Goal: Task Accomplishment & Management: Use online tool/utility

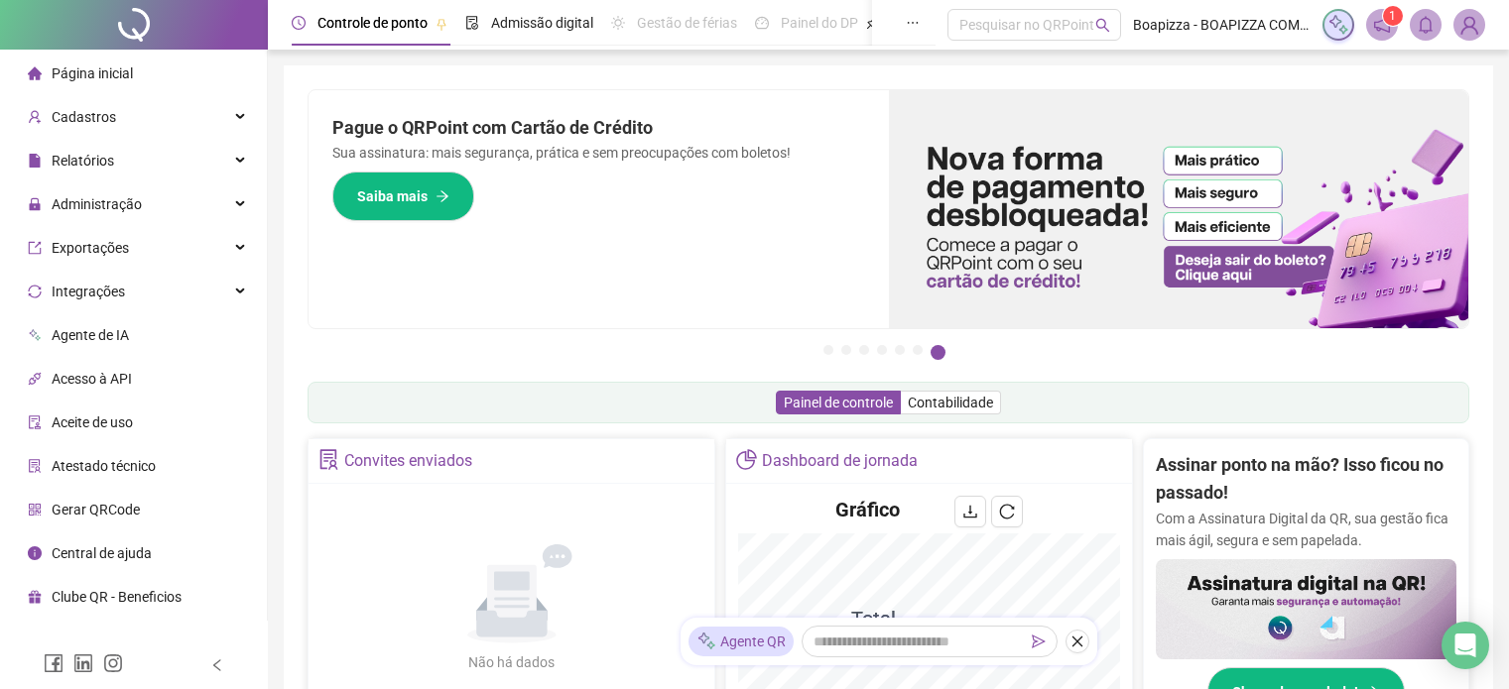
scroll to position [547, 0]
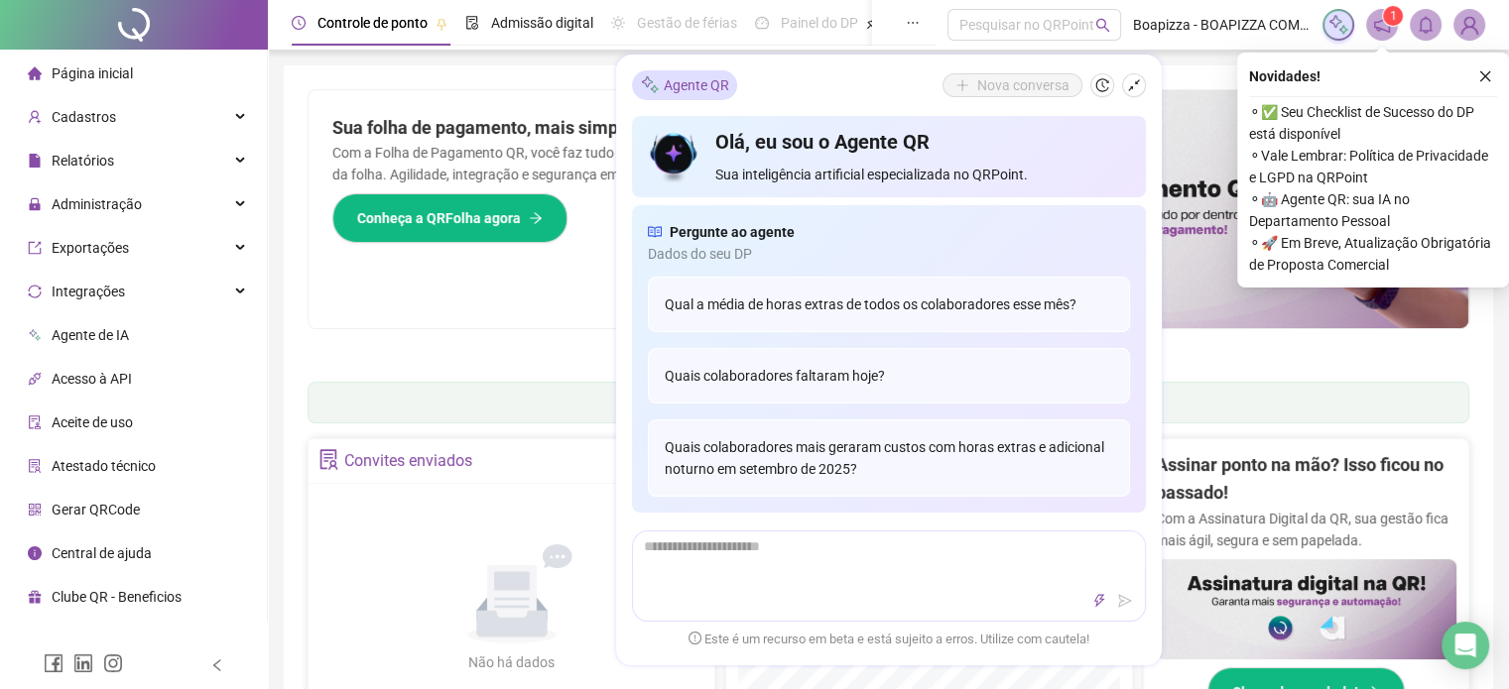
click at [1497, 70] on div "Novidades ! ⚬ ✅ Seu Checklist de Sucesso do DP está disponível ⚬ Vale Lembrar: …" at bounding box center [1373, 170] width 272 height 235
click at [1491, 80] on icon "close" at bounding box center [1485, 76] width 14 height 14
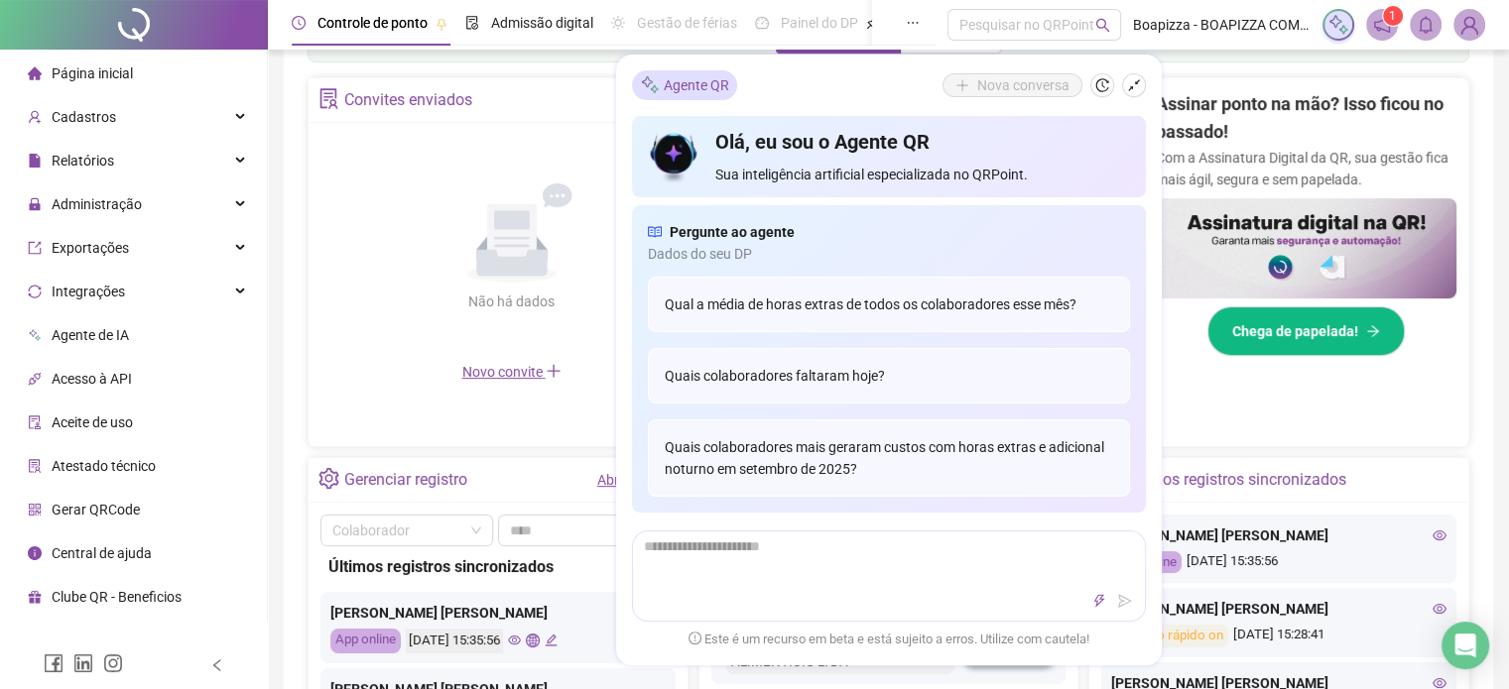
scroll to position [397, 0]
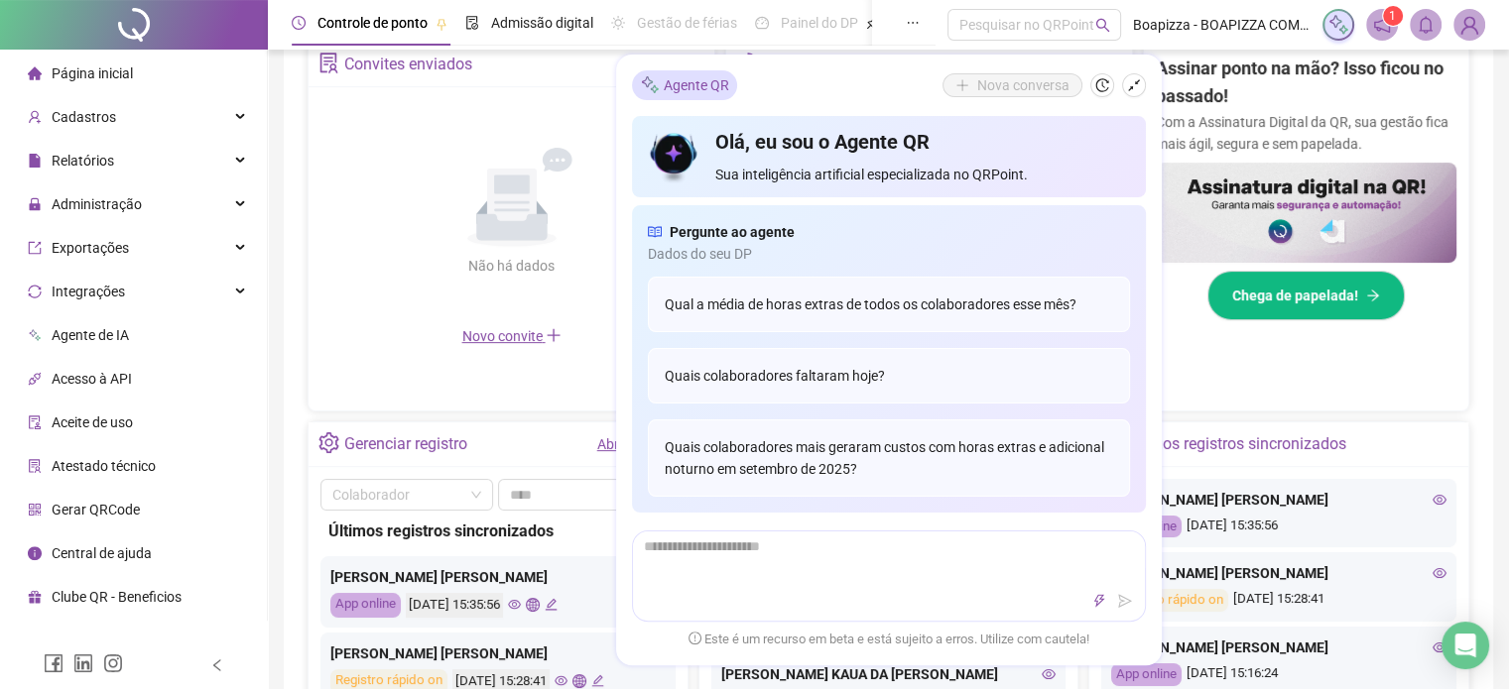
drag, startPoint x: 1154, startPoint y: 87, endPoint x: 1139, endPoint y: 88, distance: 15.9
click at [1154, 87] on div "Agente QR Nova conversa Olá, eu sou o Agente QR Sua inteligência artificial esp…" at bounding box center [888, 360] width 545 height 611
click at [1139, 88] on icon "shrink" at bounding box center [1134, 85] width 14 height 14
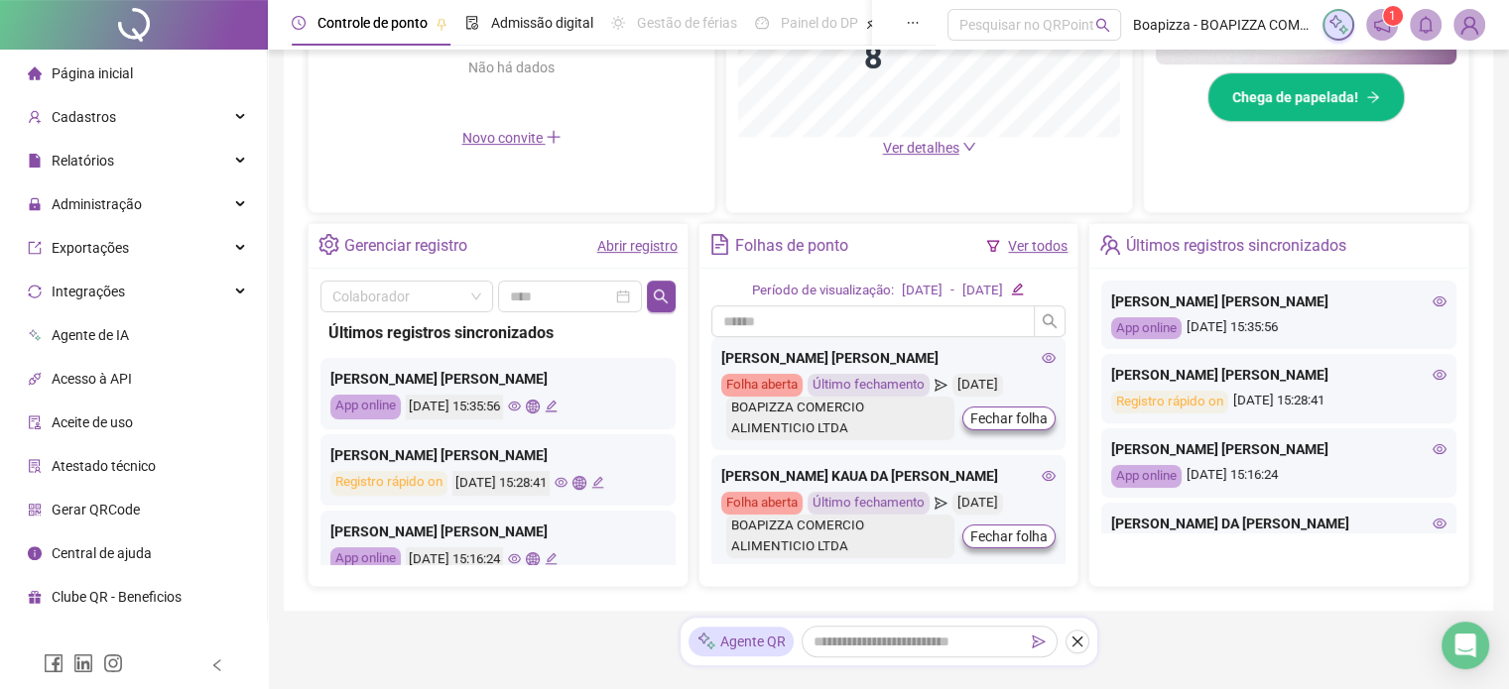
scroll to position [99, 0]
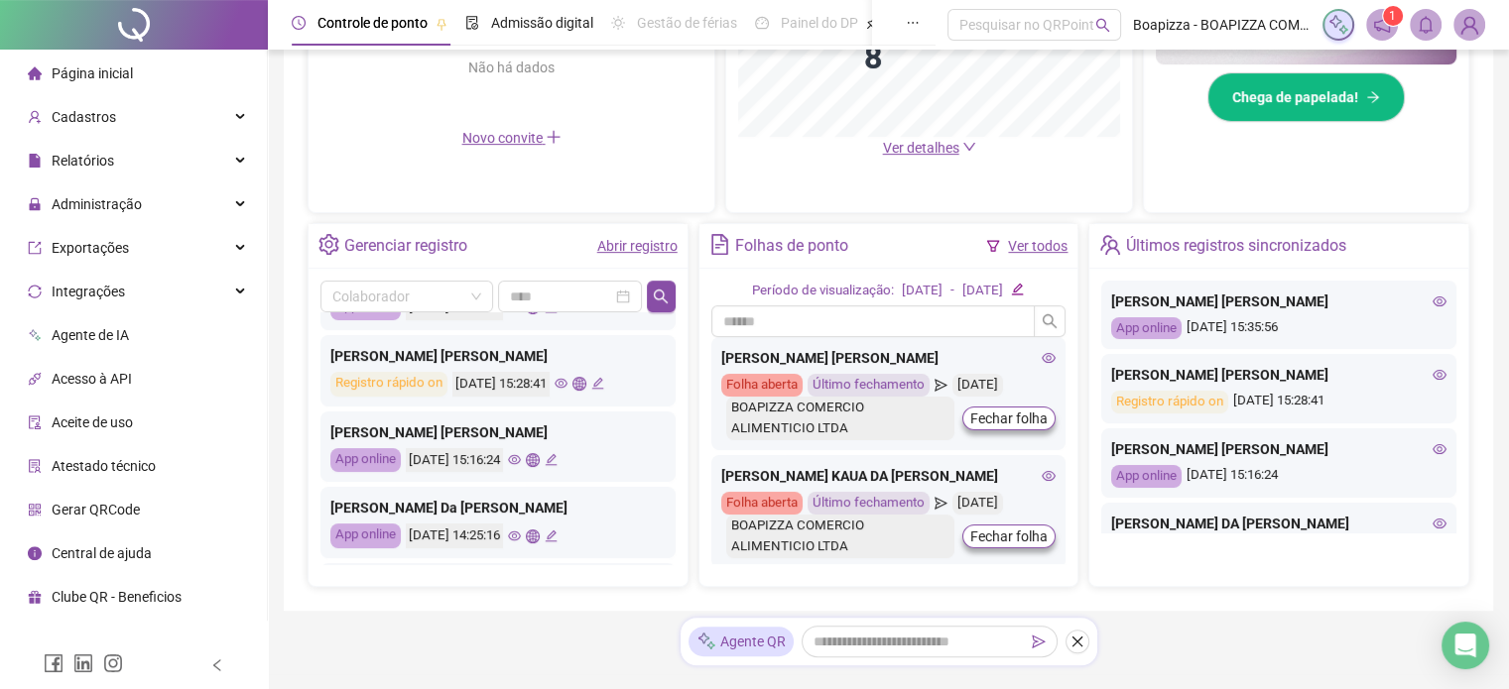
click at [521, 463] on icon "eye" at bounding box center [514, 459] width 13 height 13
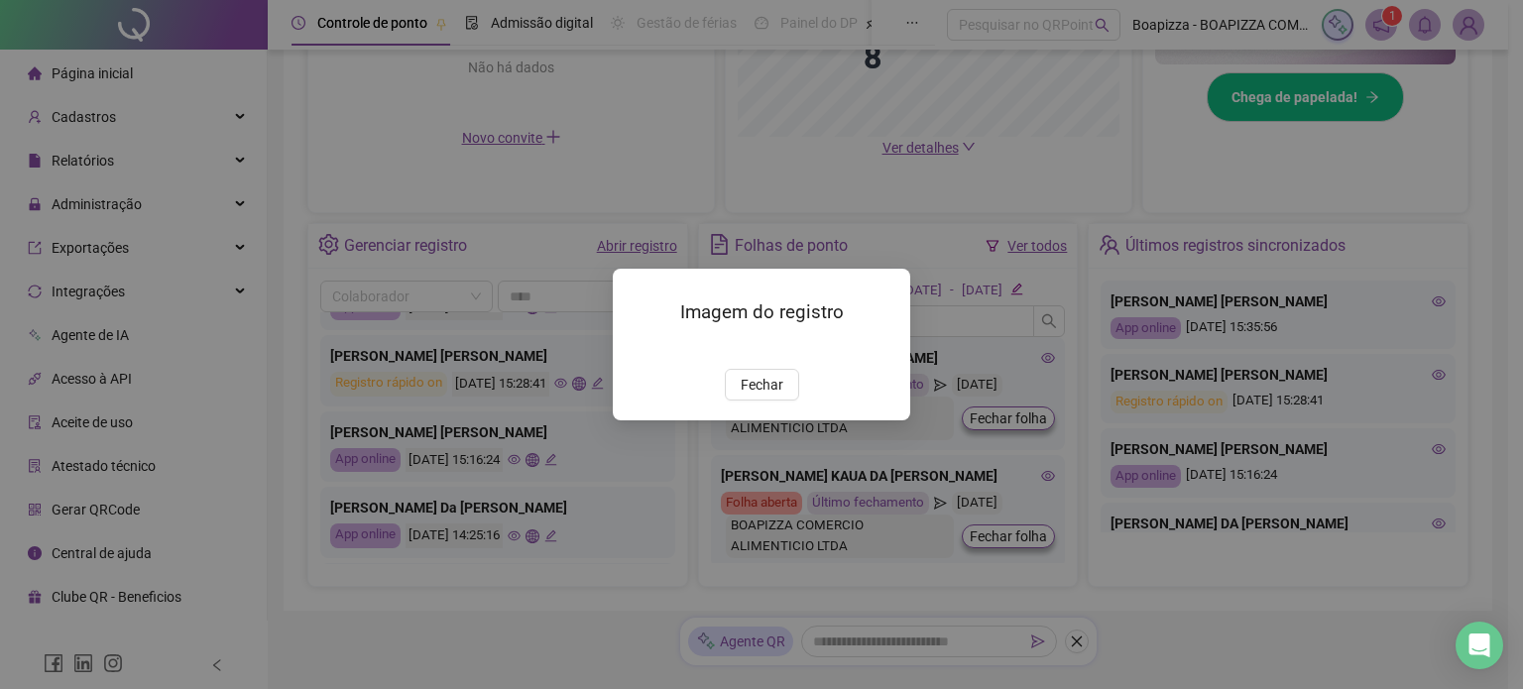
click at [637, 348] on img at bounding box center [637, 348] width 0 height 0
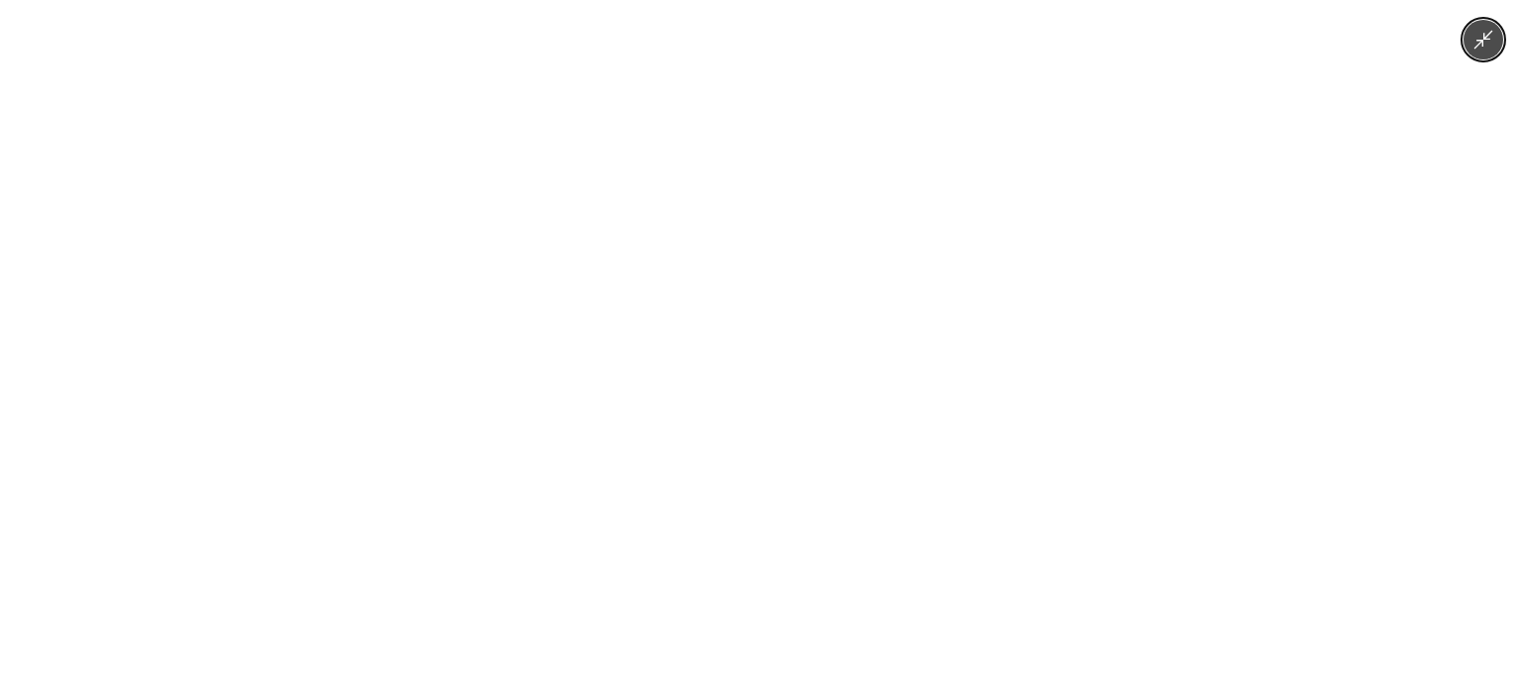
click at [735, 325] on img at bounding box center [761, 344] width 517 height 689
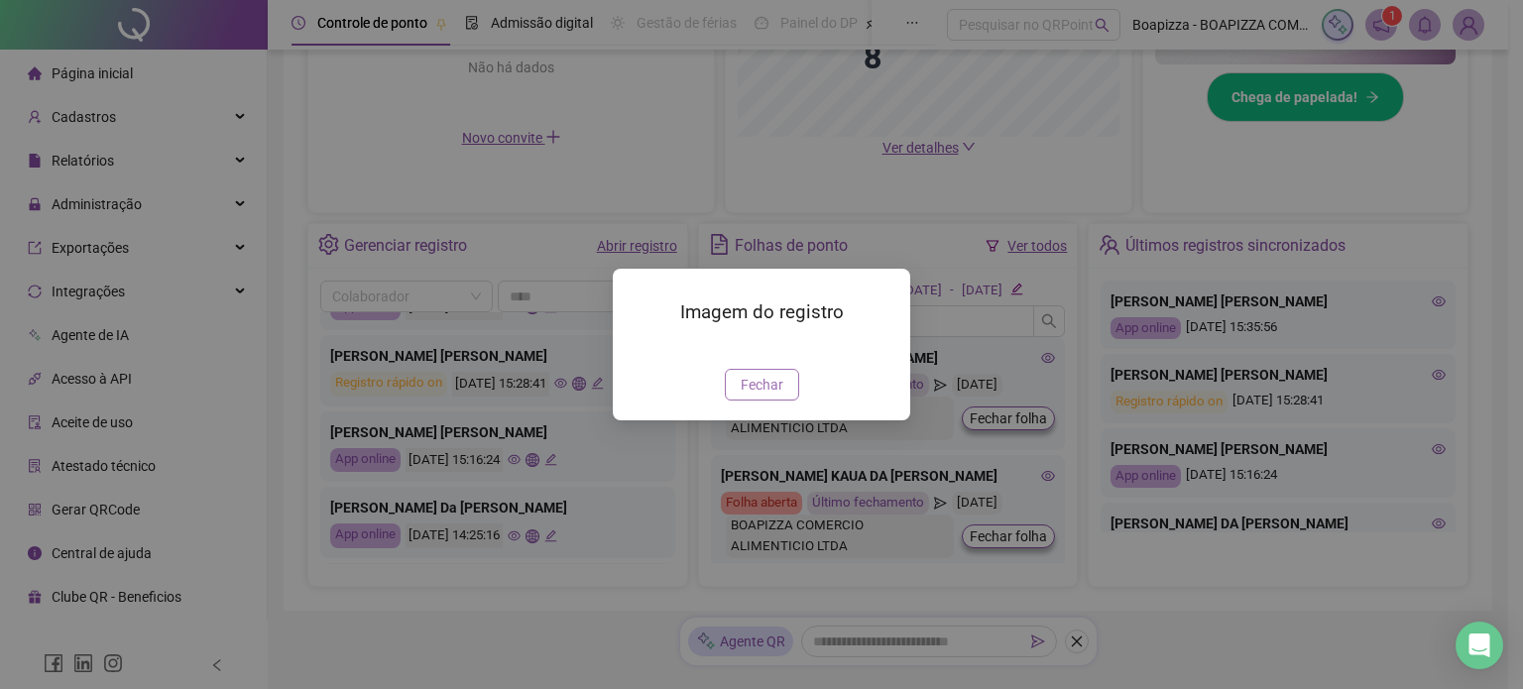
click at [750, 396] on span "Fechar" at bounding box center [762, 385] width 43 height 22
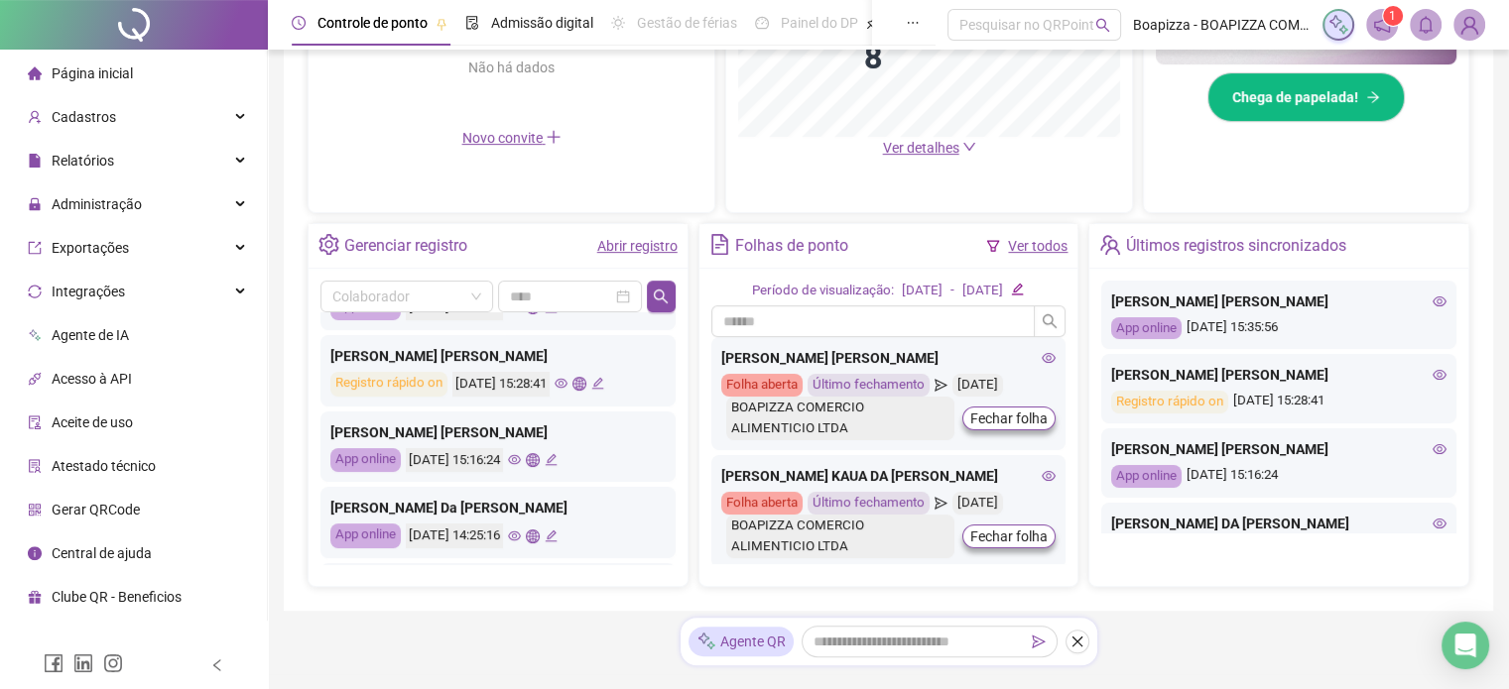
click at [582, 384] on div "18/09/2025 15:28:41" at bounding box center [528, 384] width 152 height 25
click at [567, 384] on icon "eye" at bounding box center [560, 383] width 13 height 13
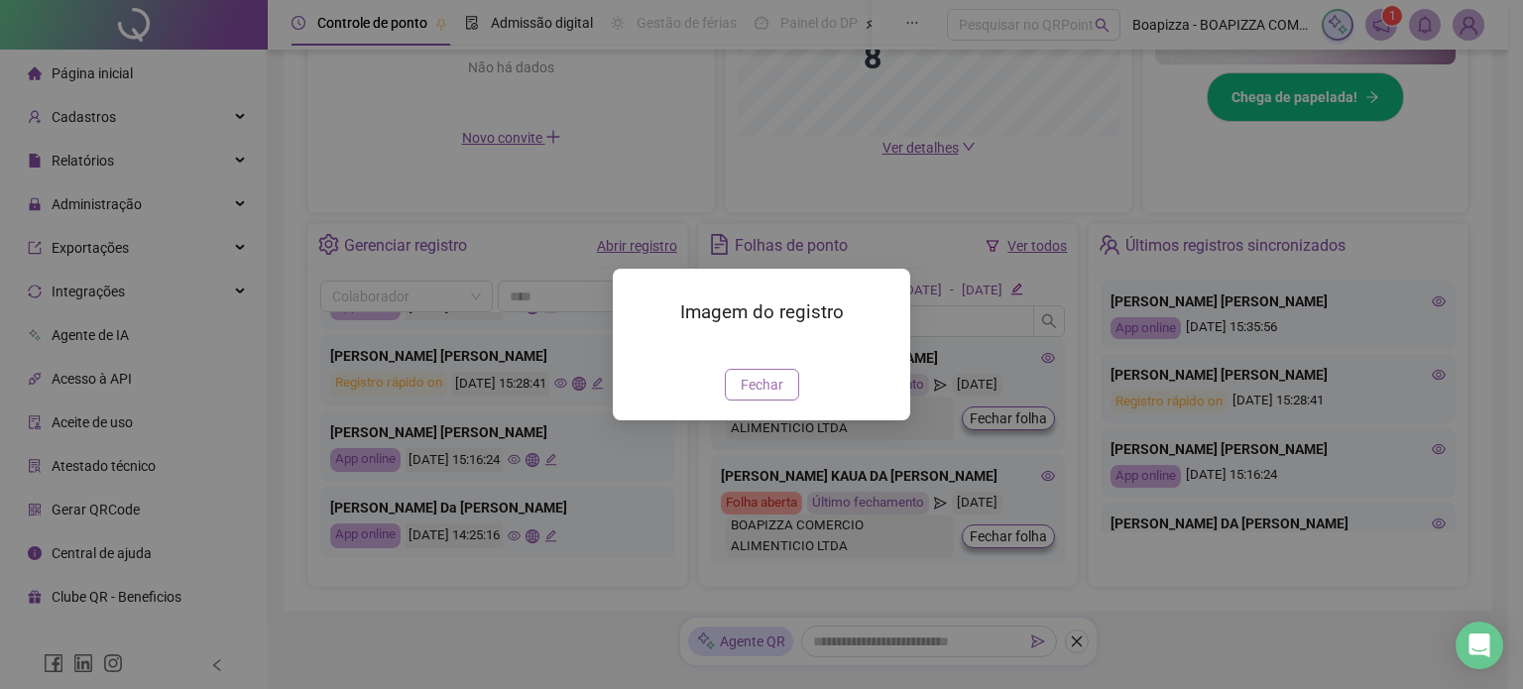
click at [763, 396] on span "Fechar" at bounding box center [762, 385] width 43 height 22
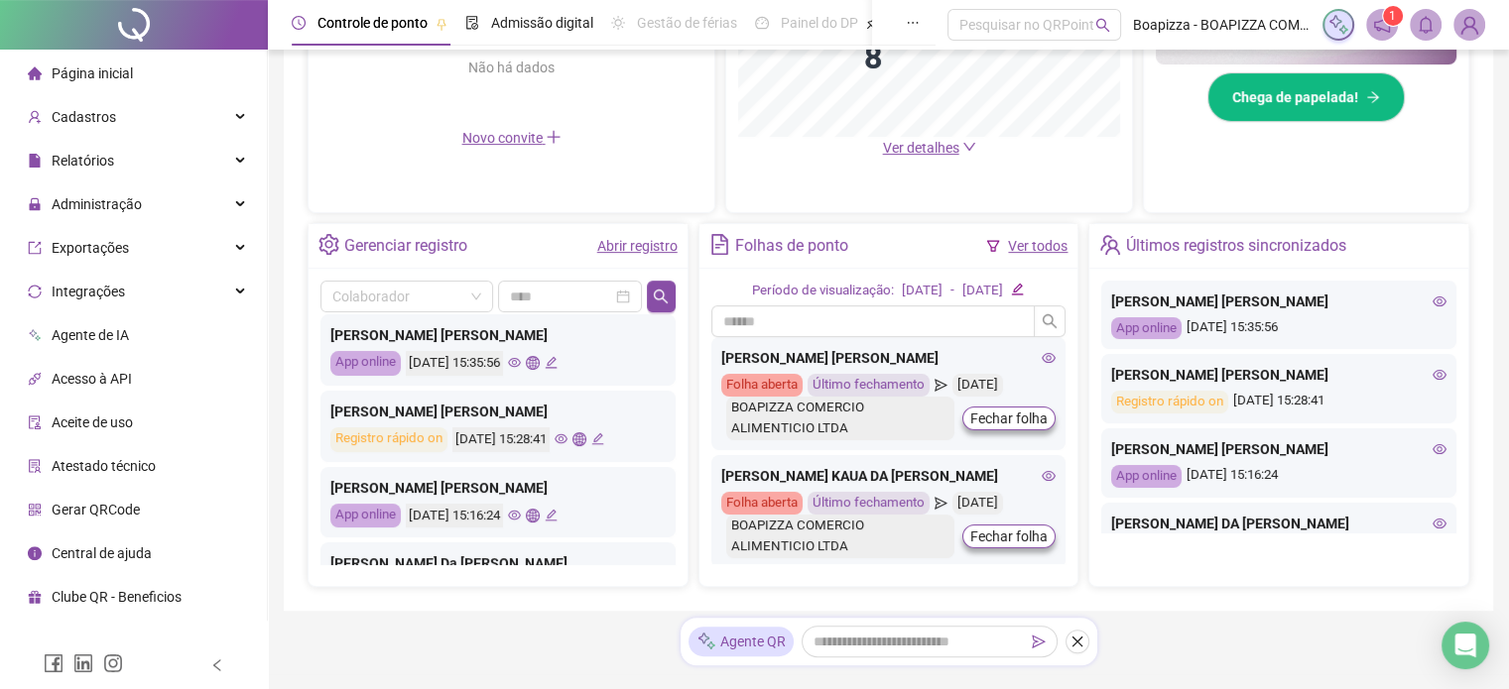
scroll to position [0, 0]
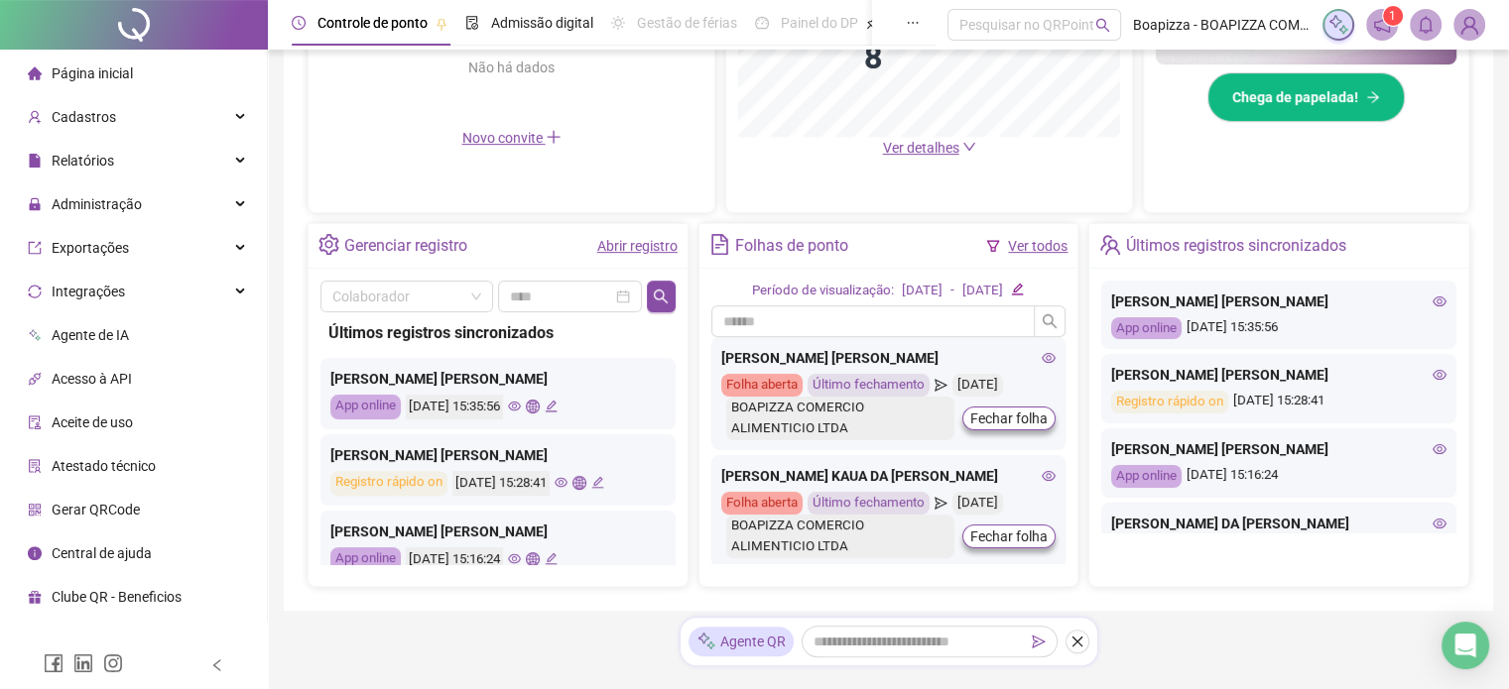
click at [521, 407] on icon "eye" at bounding box center [514, 406] width 13 height 13
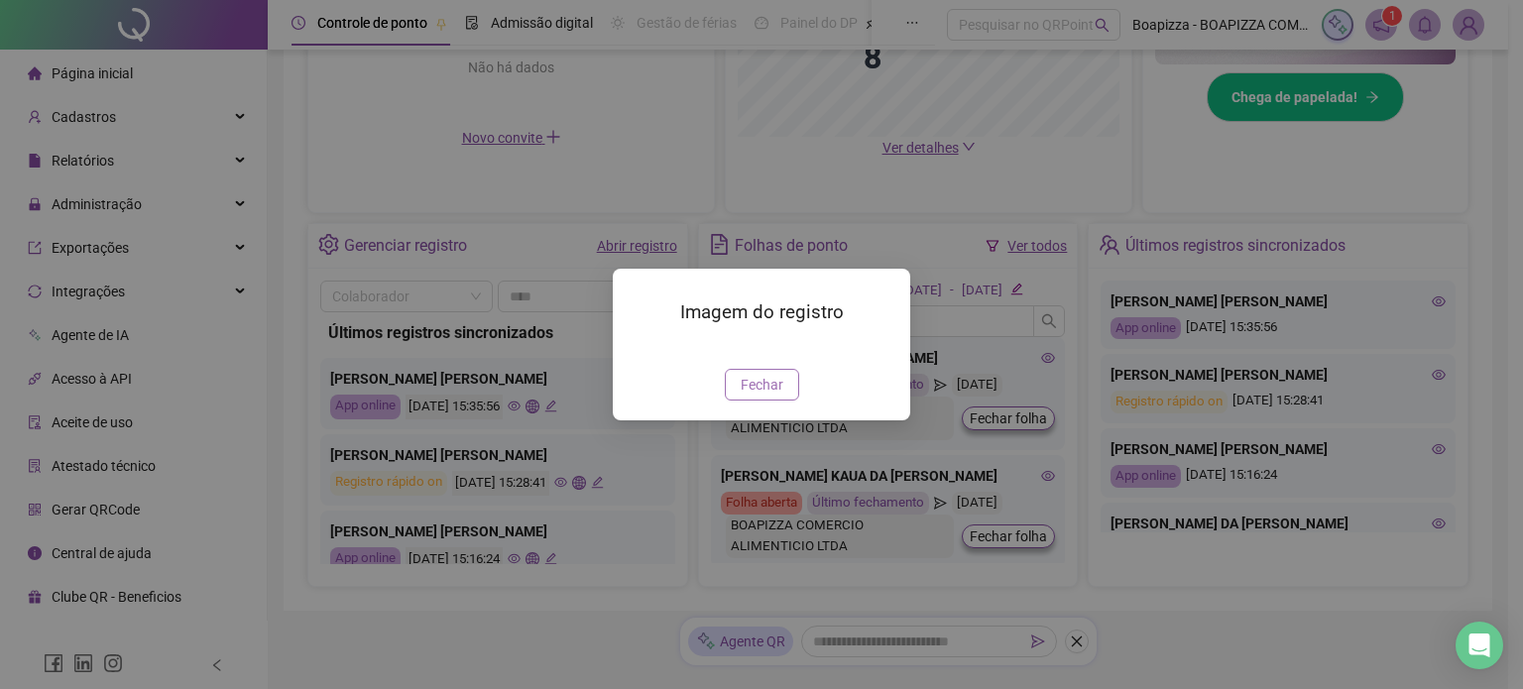
click at [747, 396] on span "Fechar" at bounding box center [762, 385] width 43 height 22
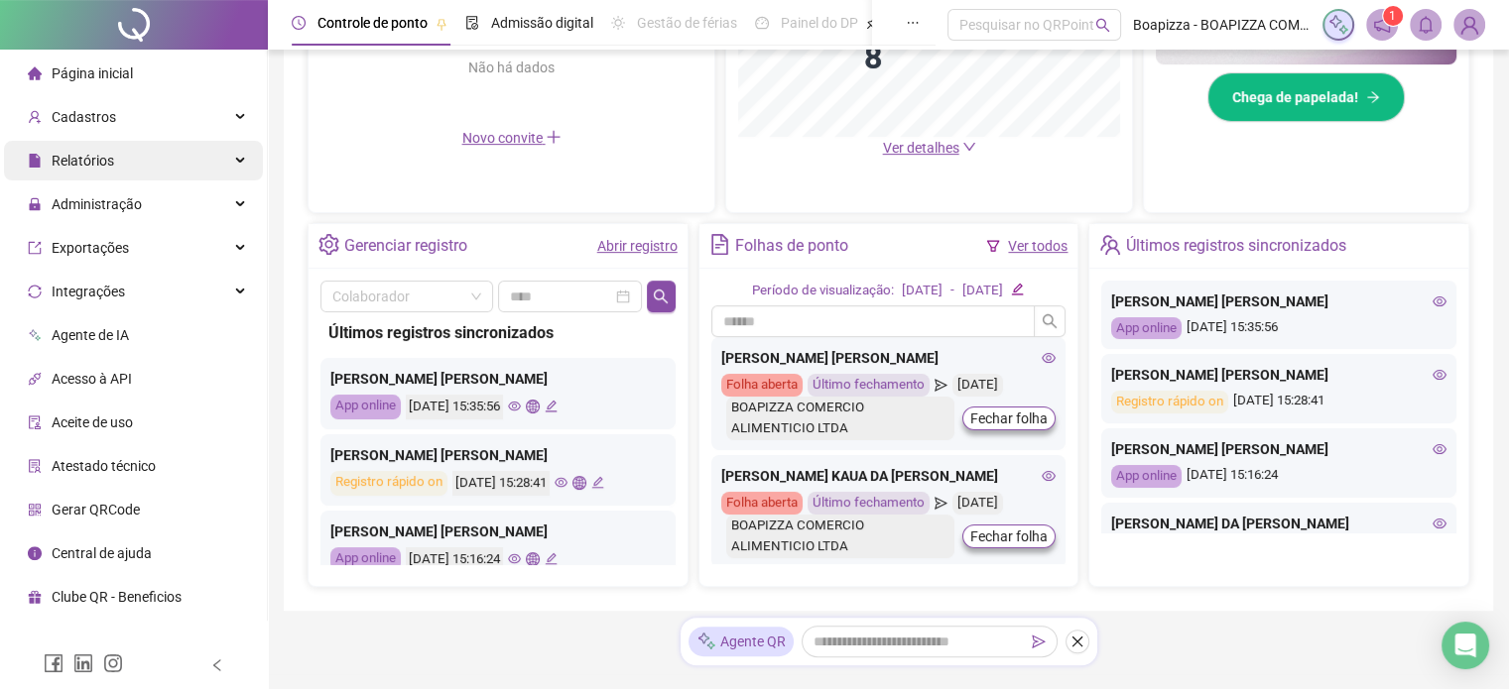
click at [158, 155] on div "Relatórios" at bounding box center [133, 161] width 259 height 40
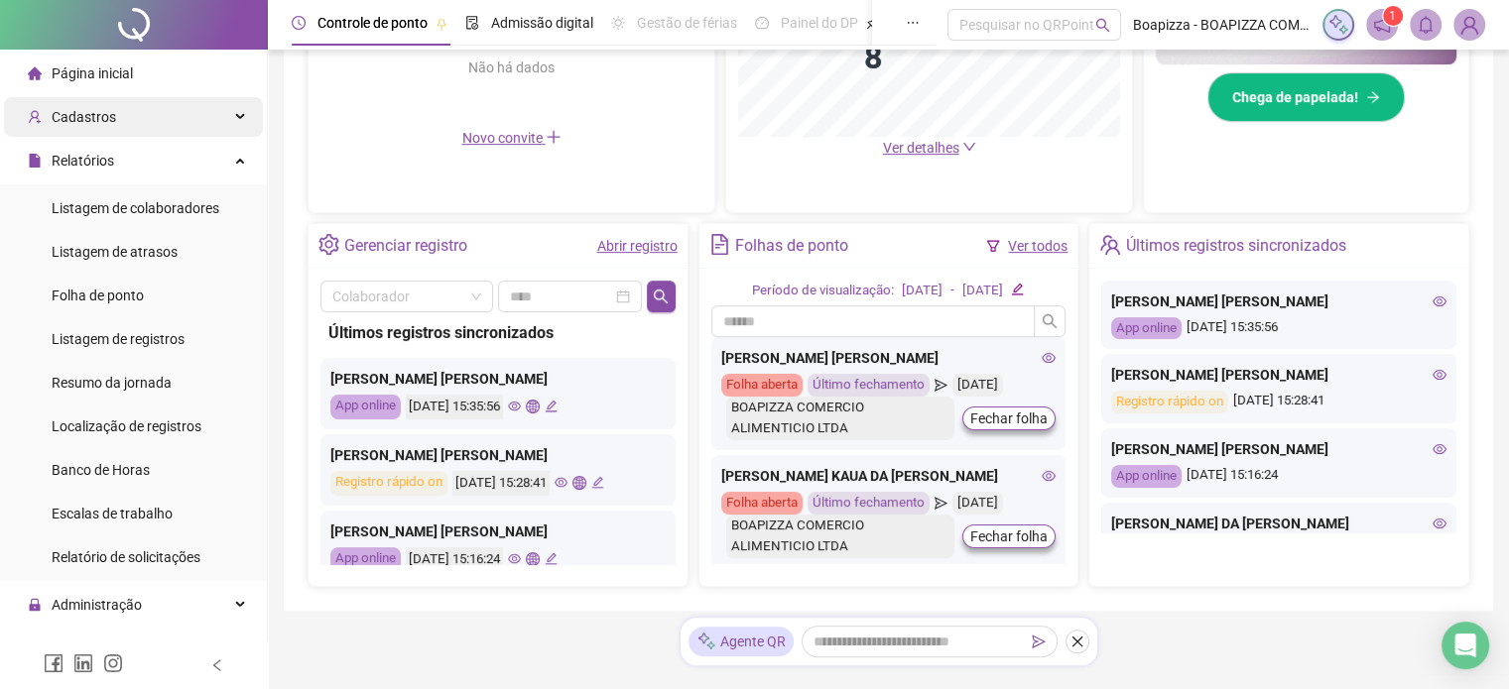
click at [142, 117] on div "Cadastros" at bounding box center [133, 117] width 259 height 40
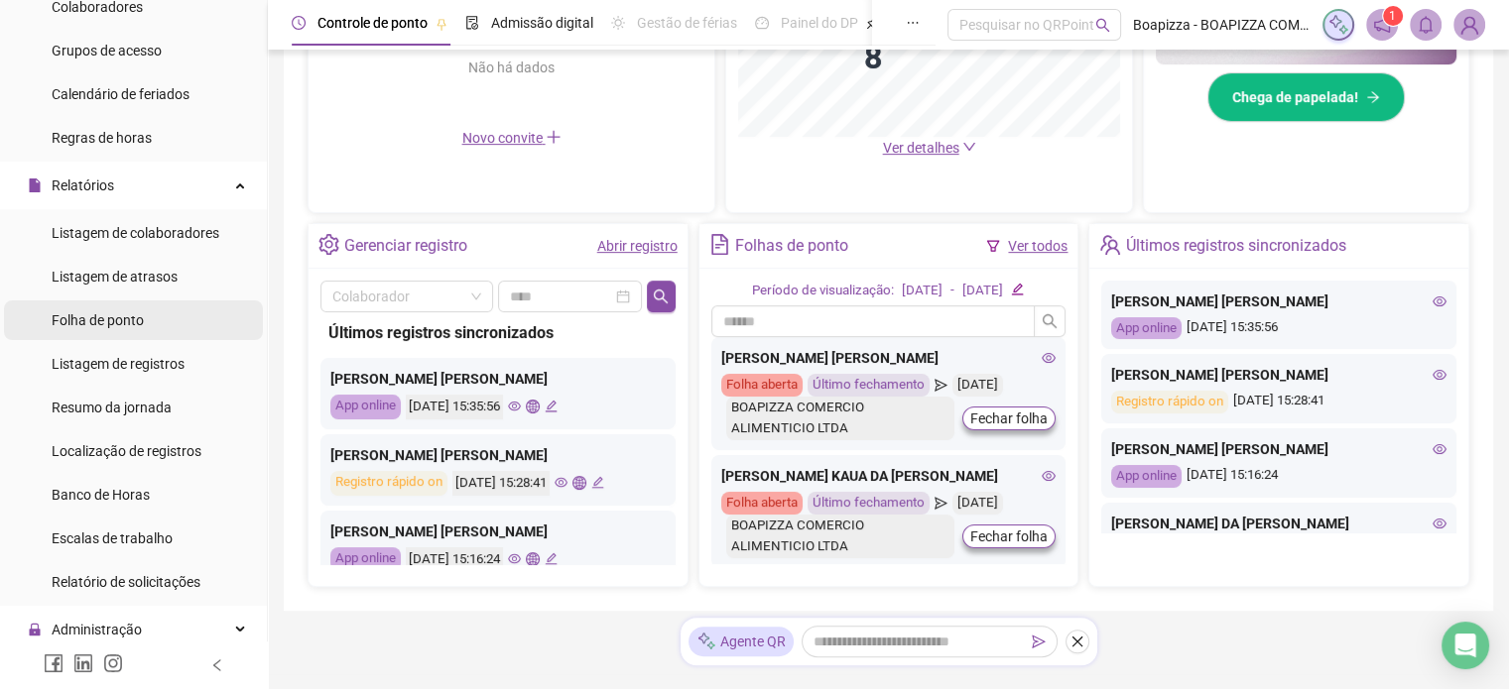
scroll to position [397, 0]
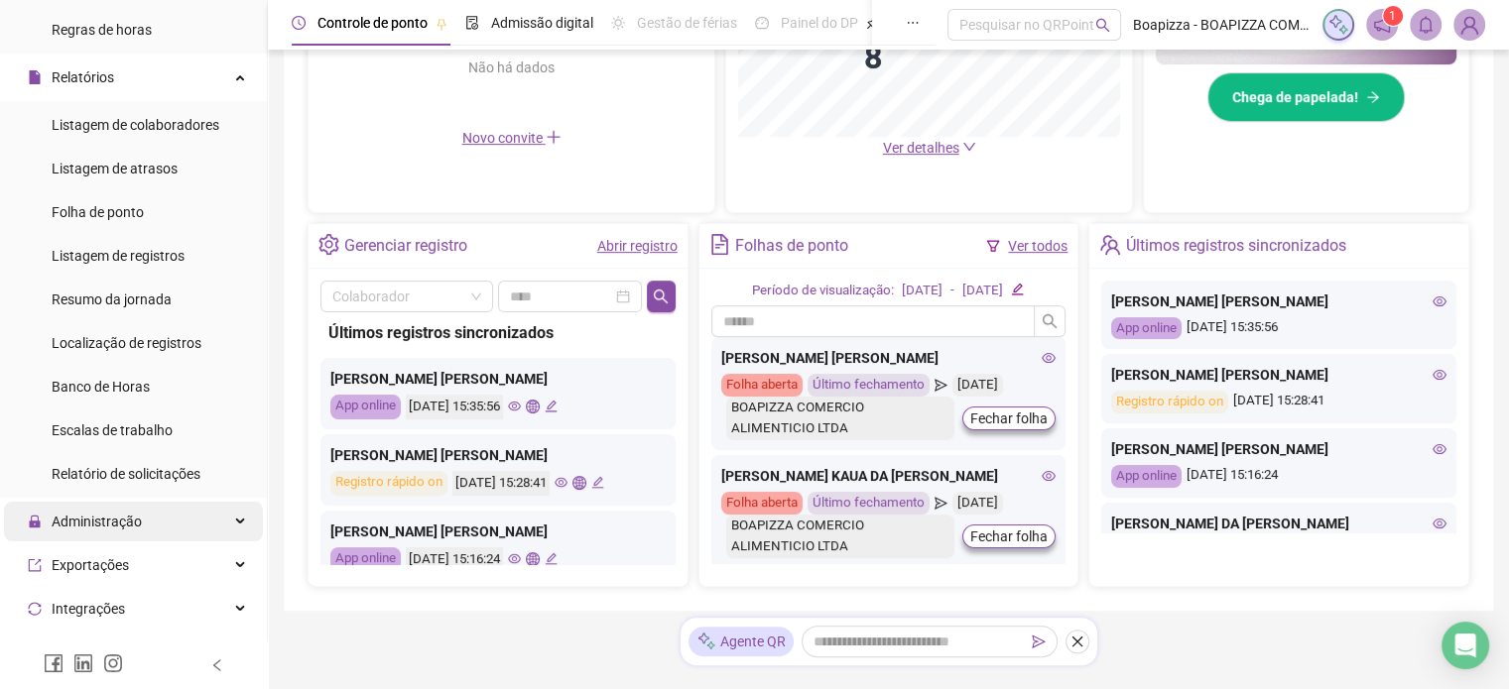
click at [157, 524] on div "Administração" at bounding box center [133, 522] width 259 height 40
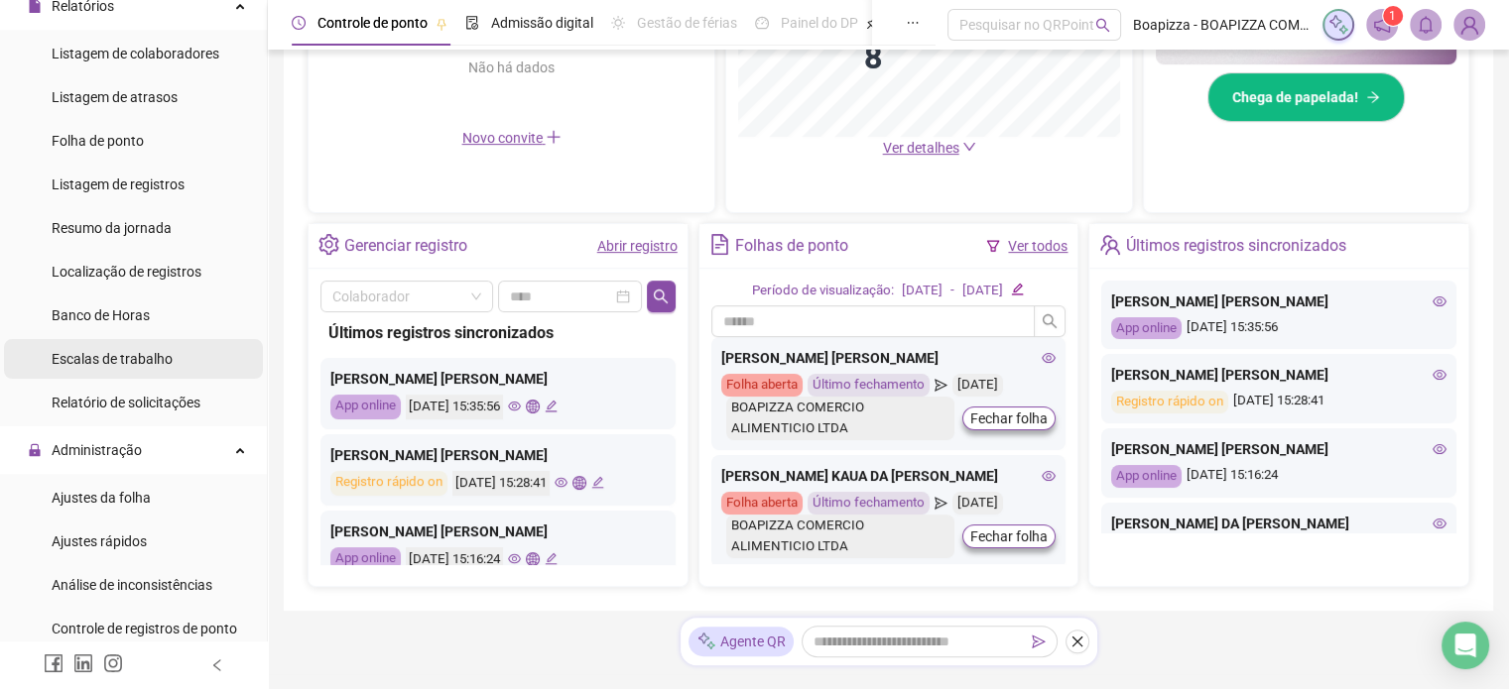
scroll to position [595, 0]
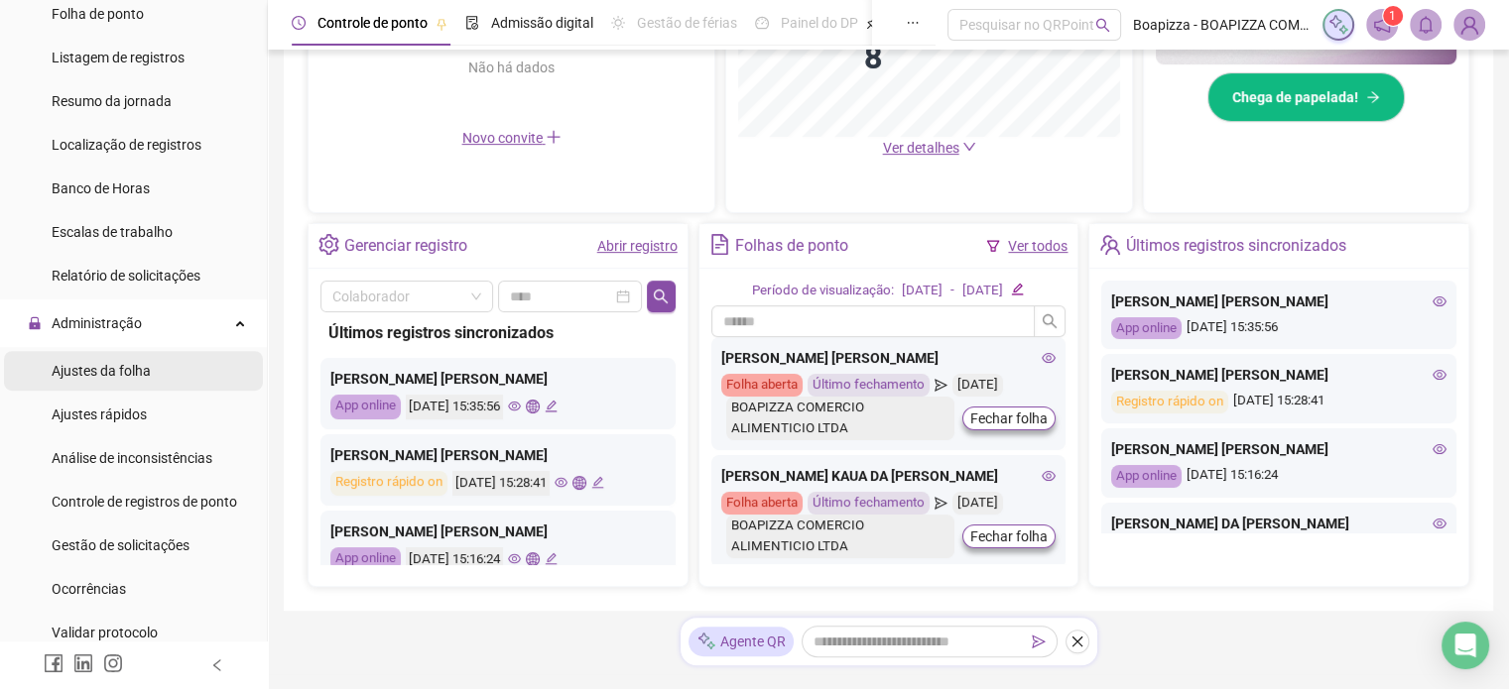
click at [142, 376] on span "Ajustes da folha" at bounding box center [101, 371] width 99 height 16
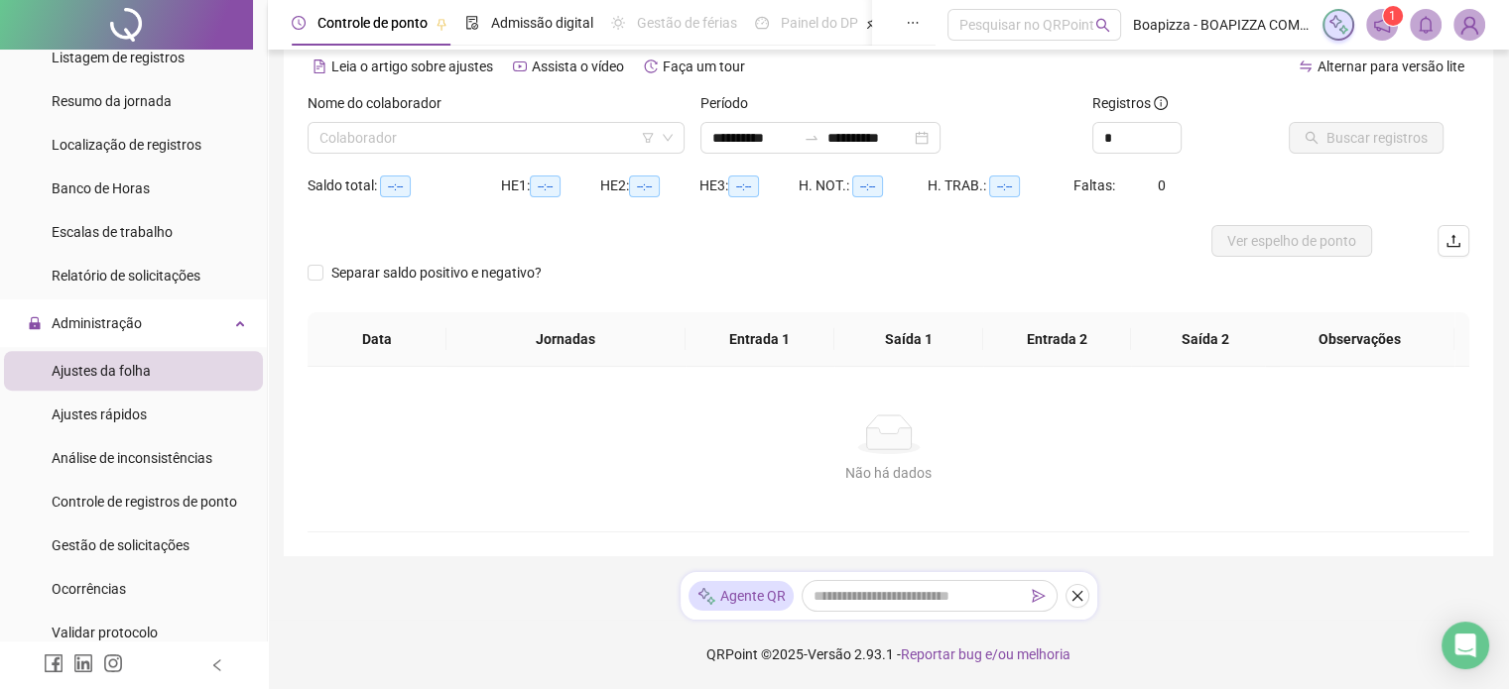
scroll to position [89, 0]
type input "**********"
click at [425, 136] on input "search" at bounding box center [486, 139] width 335 height 30
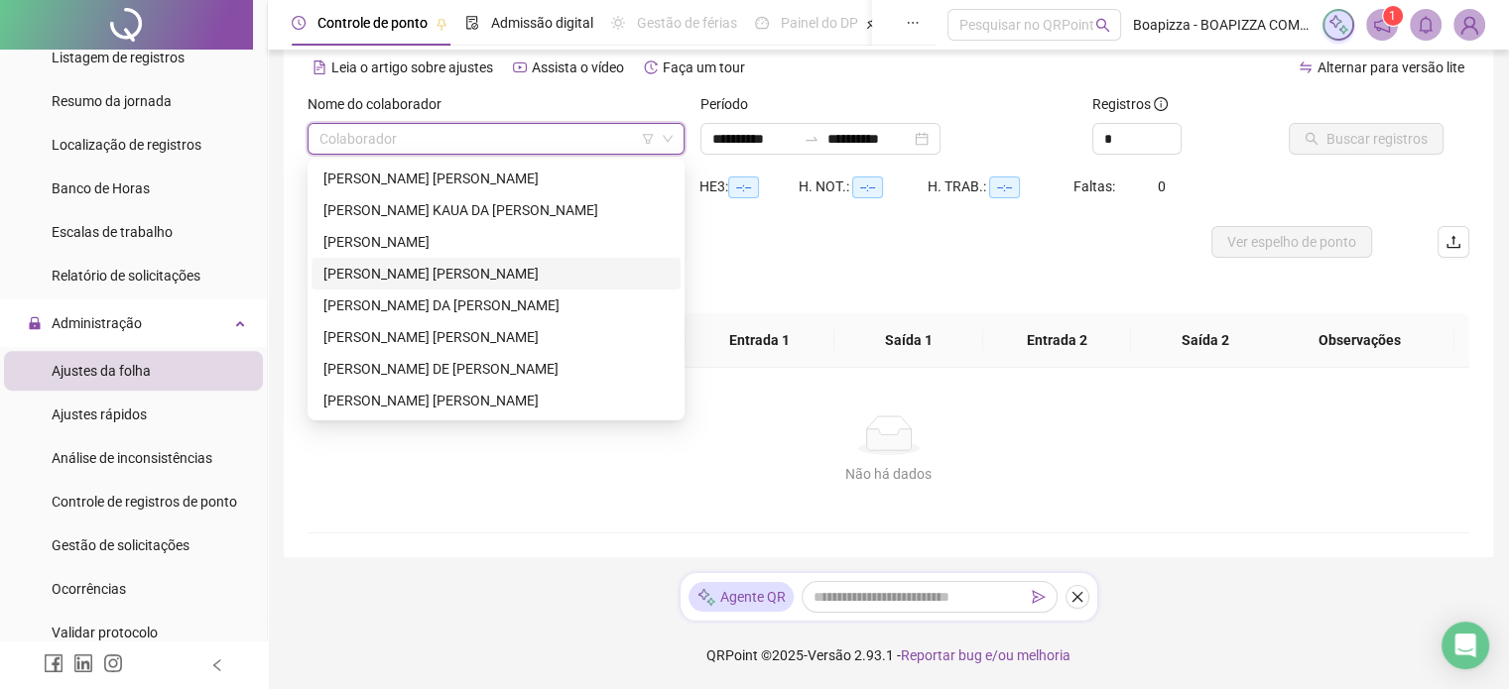
click at [373, 270] on div "[PERSON_NAME]" at bounding box center [495, 274] width 345 height 22
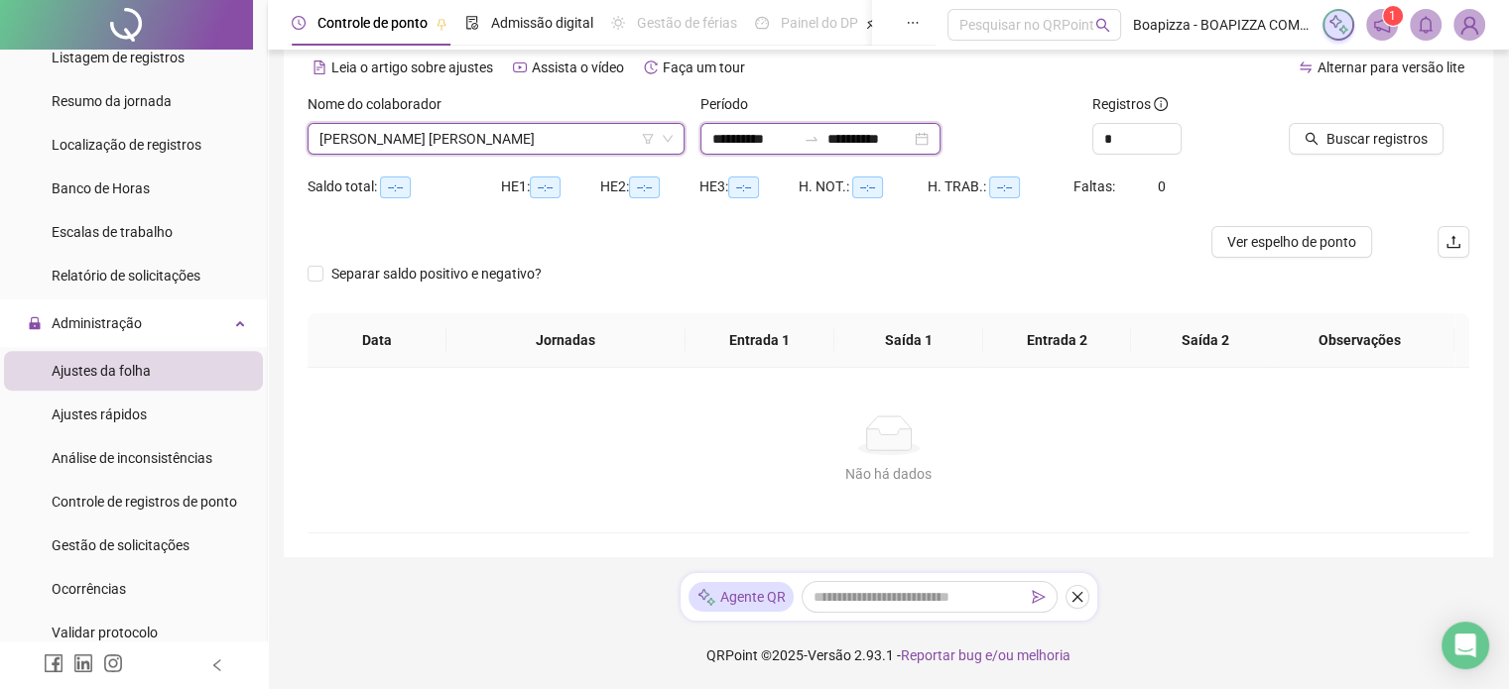
click at [745, 145] on input "**********" at bounding box center [753, 139] width 83 height 22
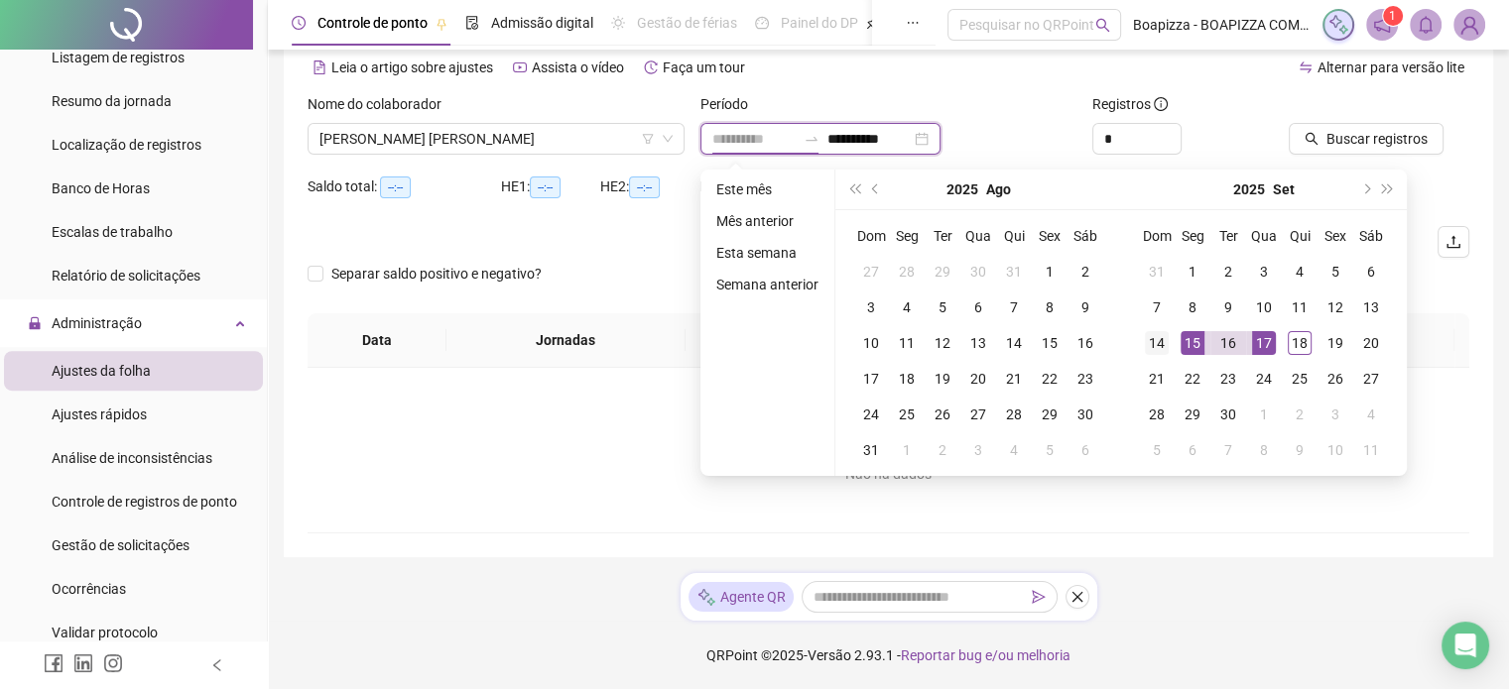
type input "**********"
click at [1147, 340] on div "14" at bounding box center [1157, 343] width 24 height 24
type input "**********"
click at [1343, 145] on span "Buscar registros" at bounding box center [1376, 139] width 101 height 22
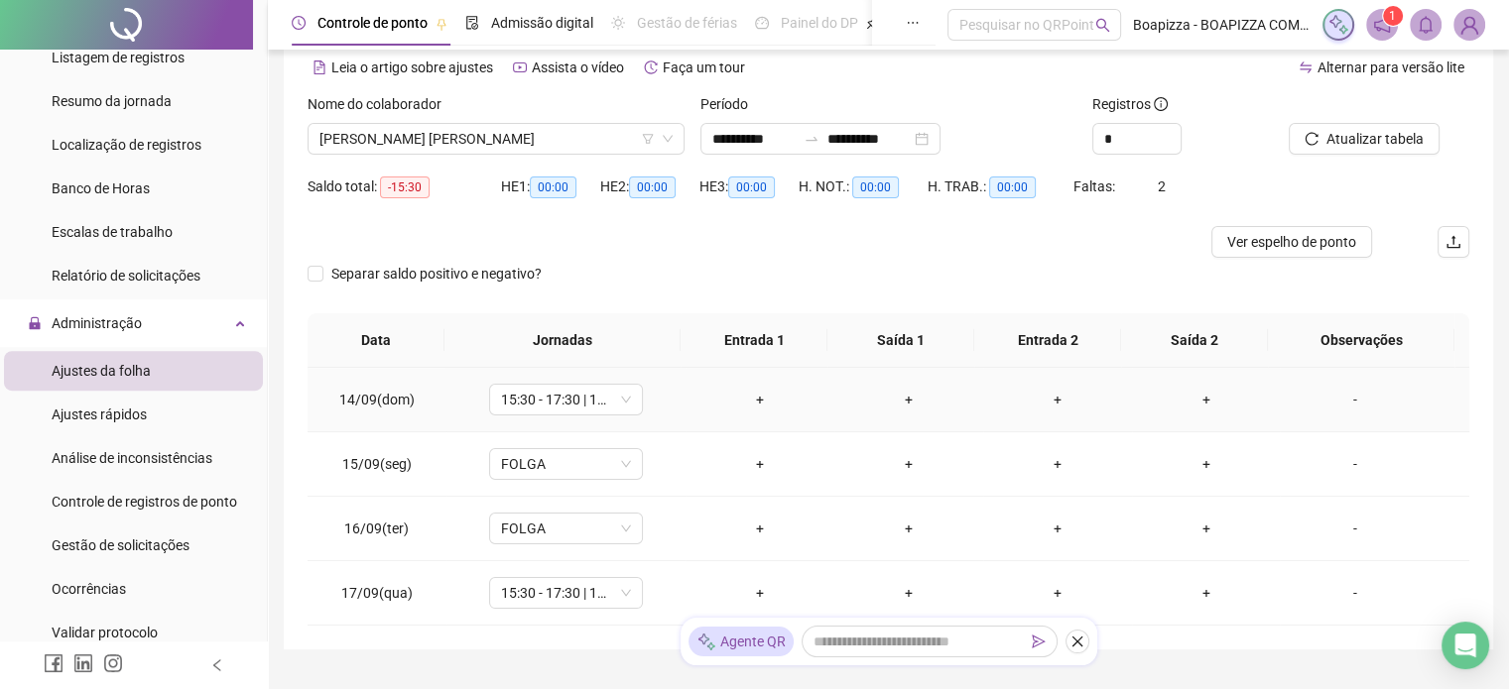
scroll to position [181, 0]
